Goal: Communication & Community: Answer question/provide support

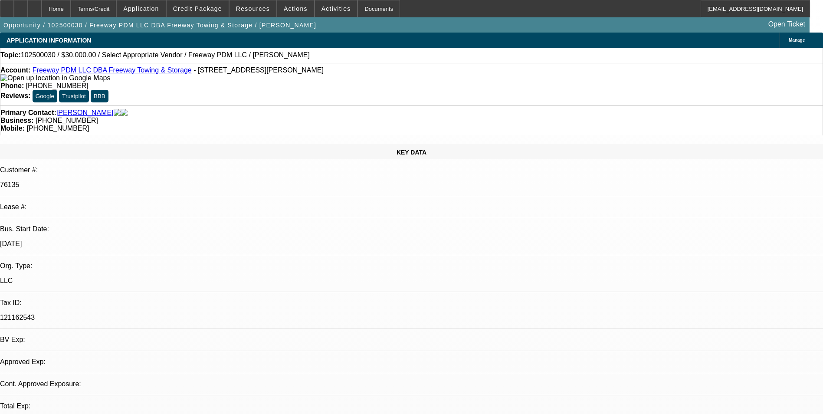
select select "0"
select select "2"
select select "0.1"
select select "1"
select select "2"
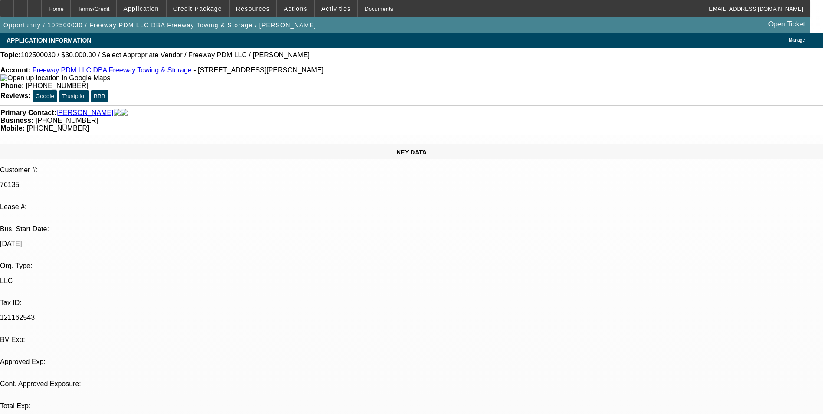
select select "4"
radio input "true"
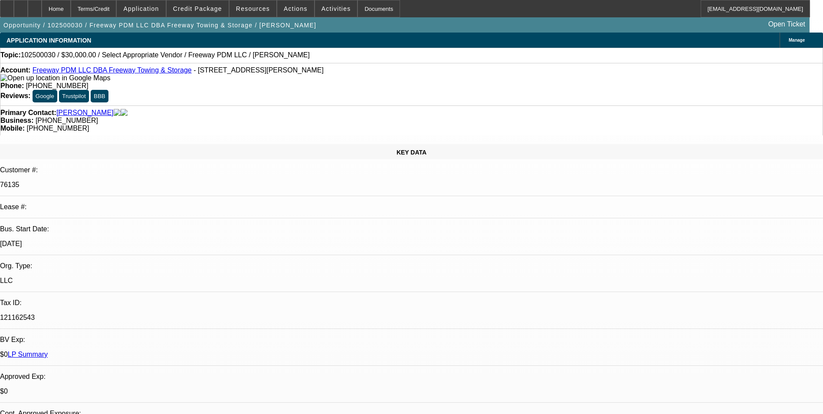
drag, startPoint x: 768, startPoint y: 150, endPoint x: 649, endPoint y: 147, distance: 118.9
paste textarea "The addendum for the two-month modification was done in 2020."
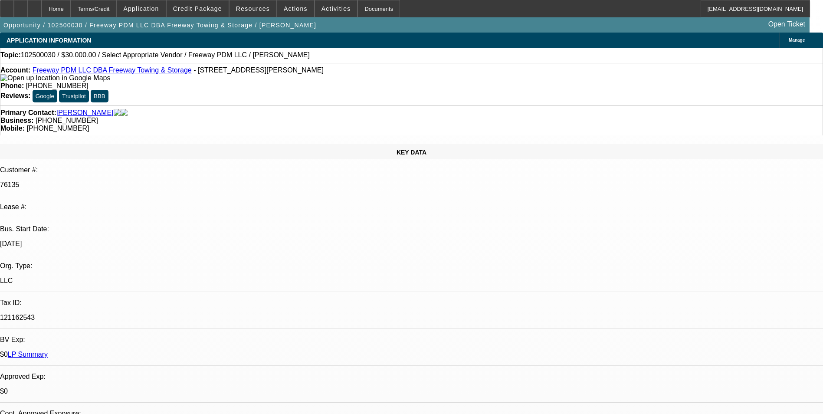
drag, startPoint x: 798, startPoint y: 164, endPoint x: 500, endPoint y: 137, distance: 299.8
type textarea "Payment history good/01 deal-The addendum for the two-month modification was do…"
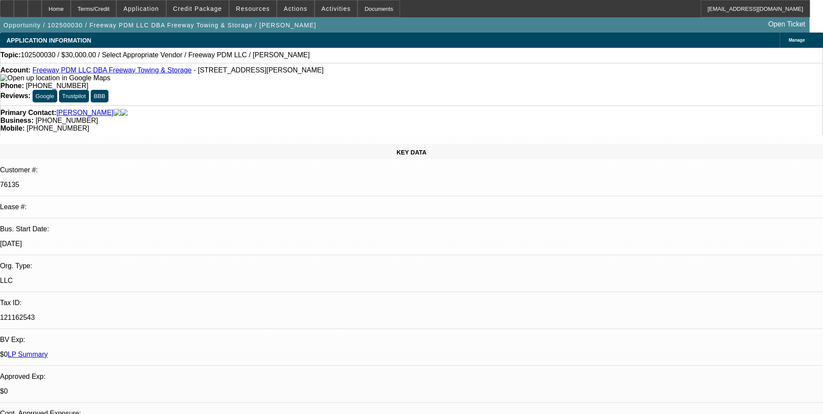
scroll to position [12, 0]
radio input "false"
radio input "true"
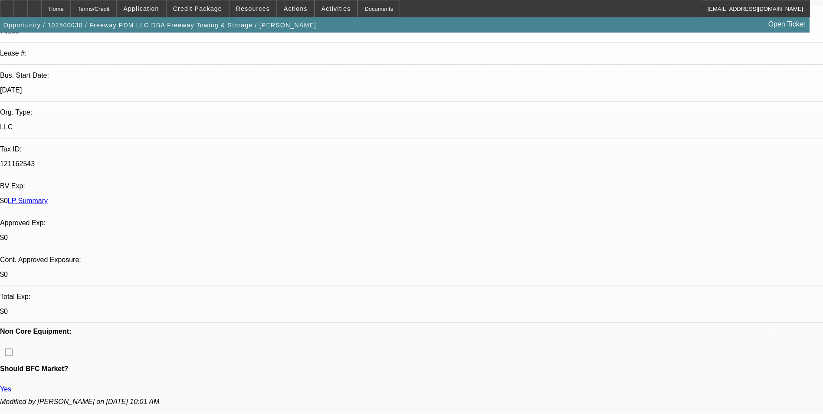
scroll to position [304, 0]
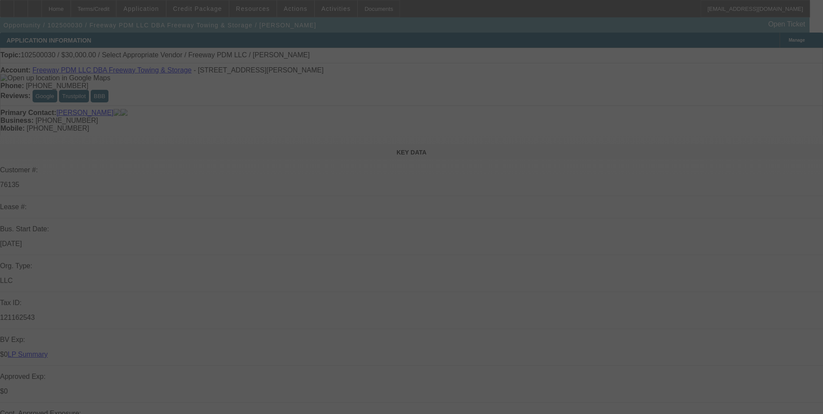
select select "0"
select select "2"
select select "0.1"
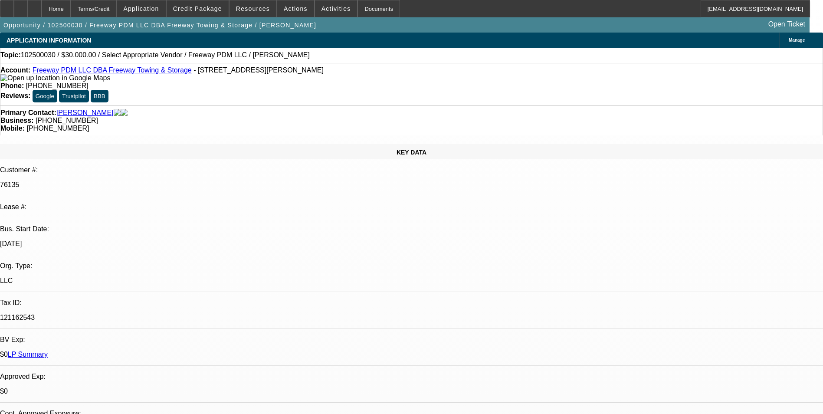
select select "1"
select select "2"
select select "4"
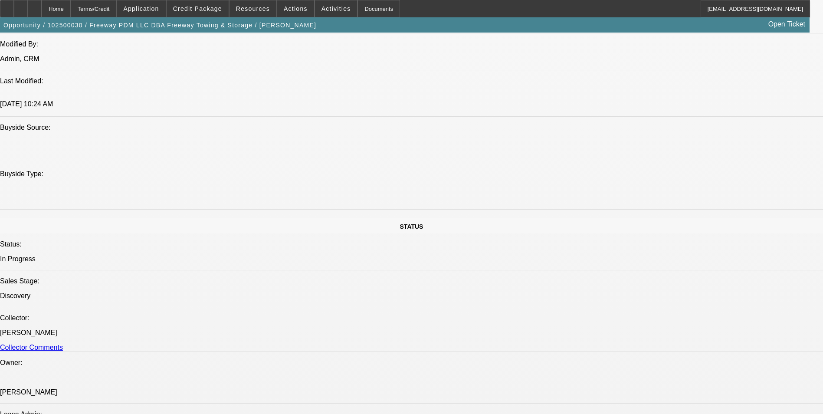
scroll to position [955, 0]
